Goal: Information Seeking & Learning: Learn about a topic

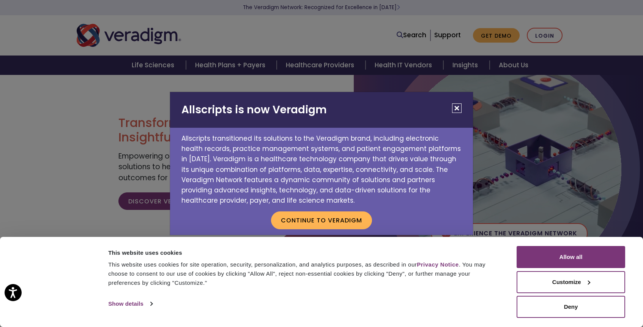
click at [463, 109] on h2 "Allscripts is now Veradigm" at bounding box center [321, 110] width 303 height 36
click at [460, 109] on button "Close" at bounding box center [456, 107] width 9 height 9
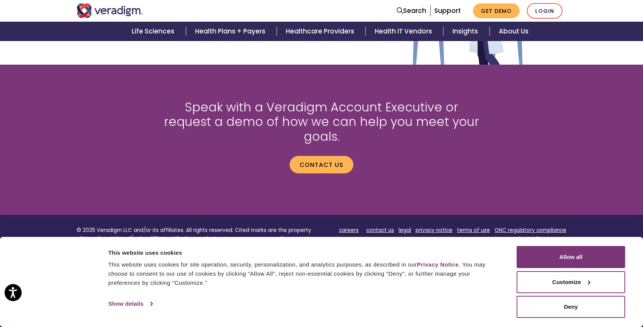
scroll to position [1018, 0]
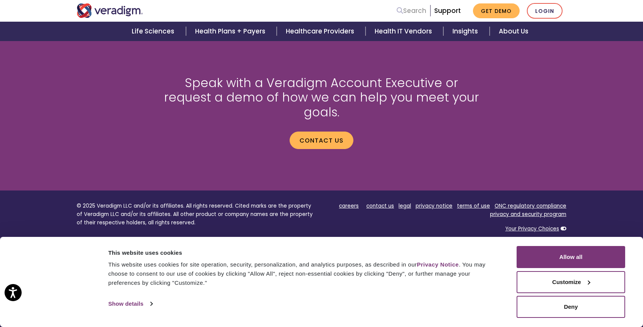
click at [427, 11] on link "Search" at bounding box center [412, 11] width 30 height 10
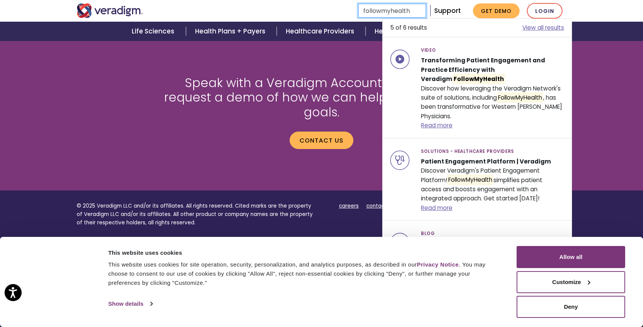
type input "followmyhealth"
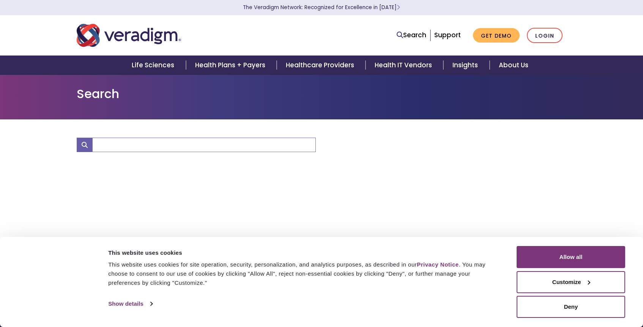
type input "followmyhealth"
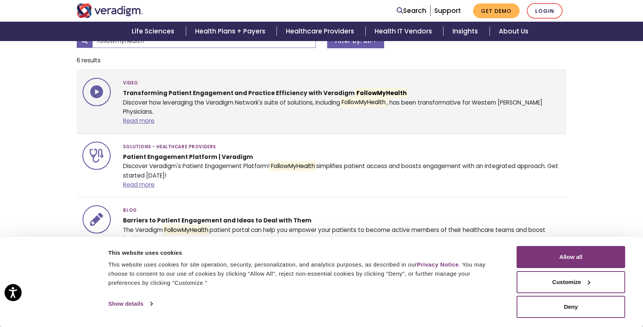
scroll to position [103, 0]
click at [294, 90] on strong "Transforming Patient Engagement and Practice Efficiency with Veradigm FollowMyH…" at bounding box center [265, 94] width 285 height 10
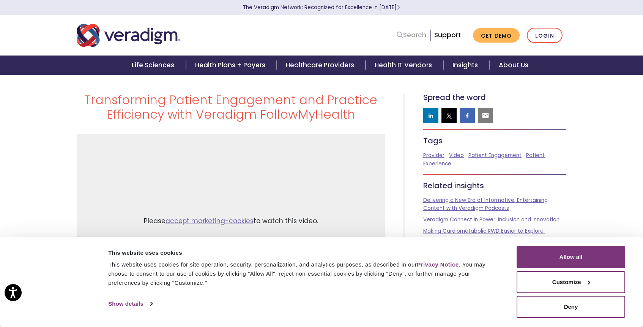
click at [402, 35] on icon at bounding box center [400, 35] width 6 height 6
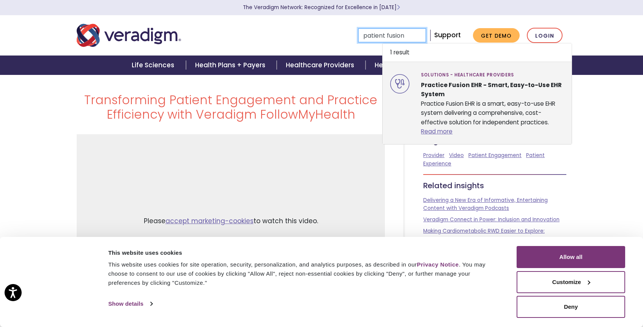
type input "patient fusion"
click at [520, 85] on strong "Practice Fusion EHR - Smart, Easy-to-Use EHR System" at bounding box center [491, 89] width 141 height 17
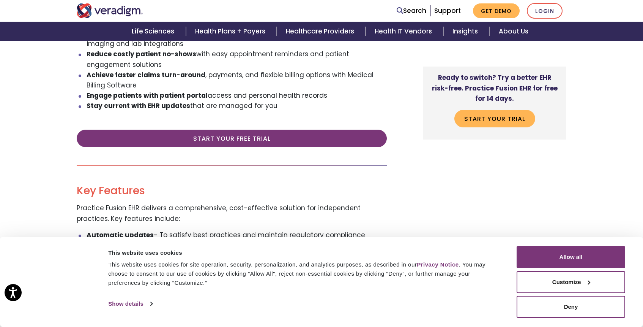
scroll to position [299, 0]
